Goal: Navigation & Orientation: Find specific page/section

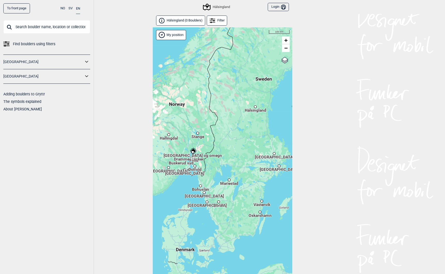
scroll to position [43, 0]
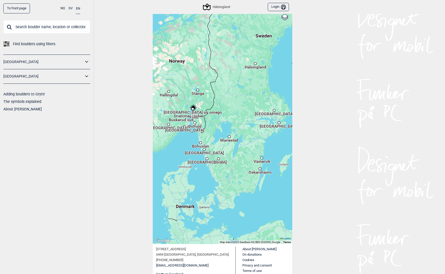
click at [22, 8] on link "To front page" at bounding box center [16, 8] width 27 height 10
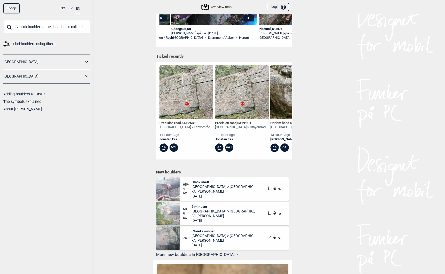
scroll to position [149, 0]
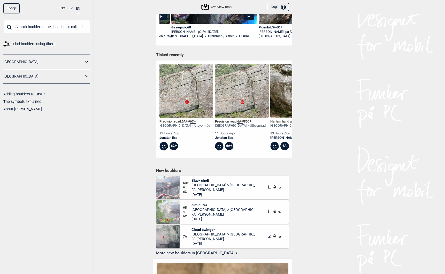
click at [167, 121] on div "Precision road , 6A+ Ψ 6C+" at bounding box center [184, 121] width 51 height 4
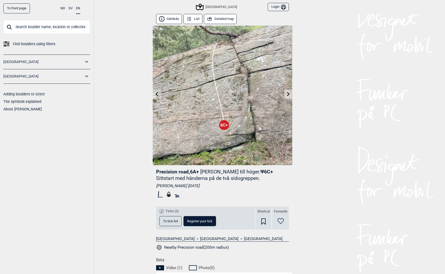
click at [170, 173] on span "Precision road , 6A+" at bounding box center [177, 172] width 43 height 6
drag, startPoint x: 170, startPoint y: 173, endPoint x: 180, endPoint y: 172, distance: 10.4
click at [180, 172] on span "Precision road , 6A+" at bounding box center [177, 172] width 43 height 6
copy span "Precision road"
